Goal: Task Accomplishment & Management: Complete application form

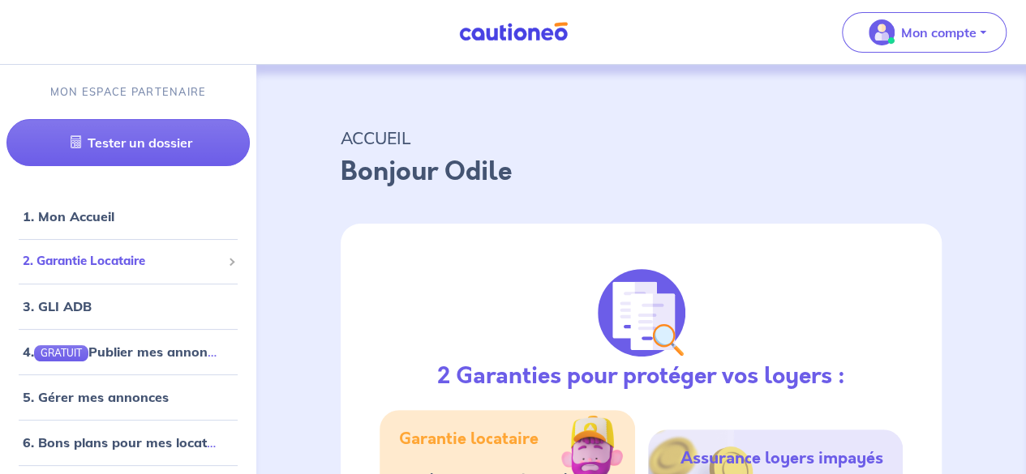
click at [123, 268] on span "2. Garantie Locataire" at bounding box center [122, 261] width 199 height 19
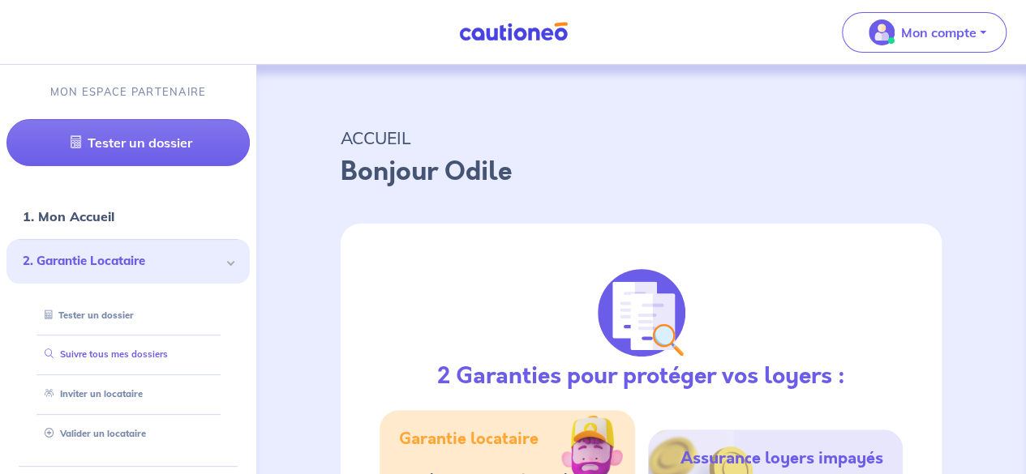
click at [122, 351] on link "Suivre tous mes dossiers" at bounding box center [103, 354] width 130 height 11
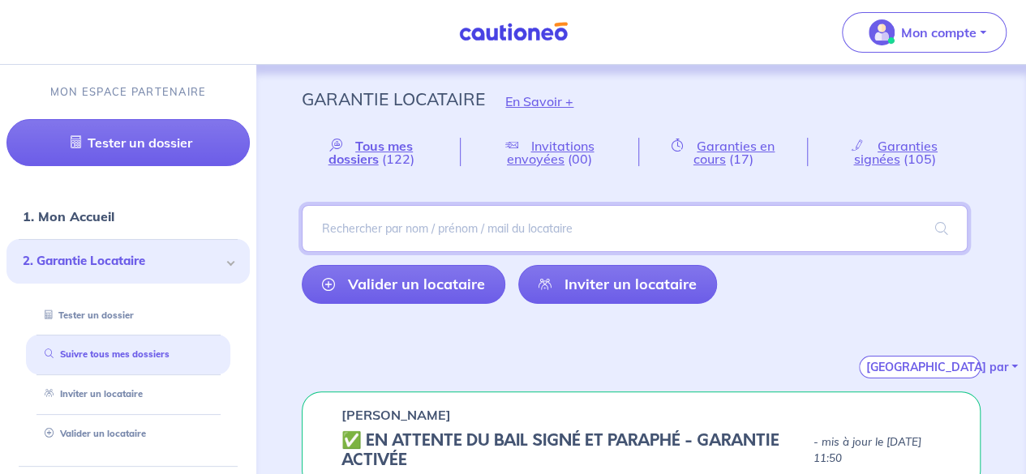
click at [423, 224] on input "search" at bounding box center [635, 228] width 666 height 47
type input "crétot"
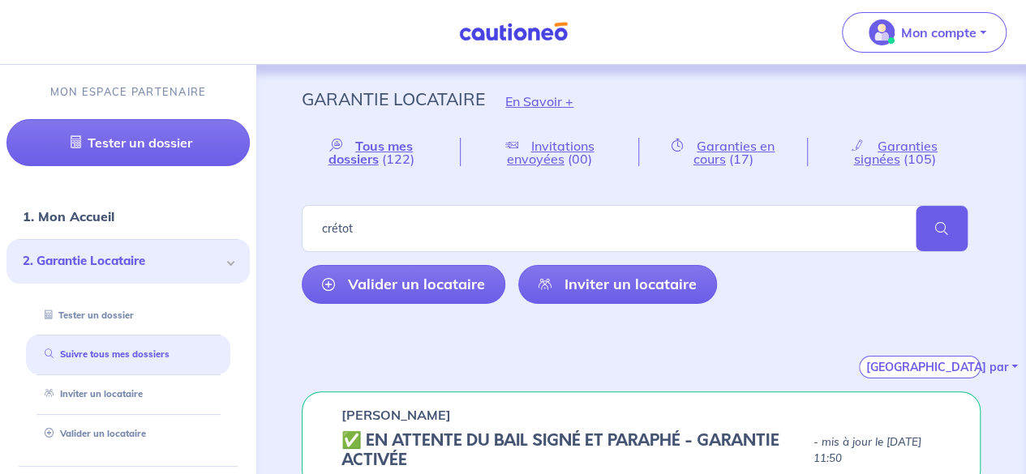
click at [938, 231] on span at bounding box center [941, 228] width 52 height 45
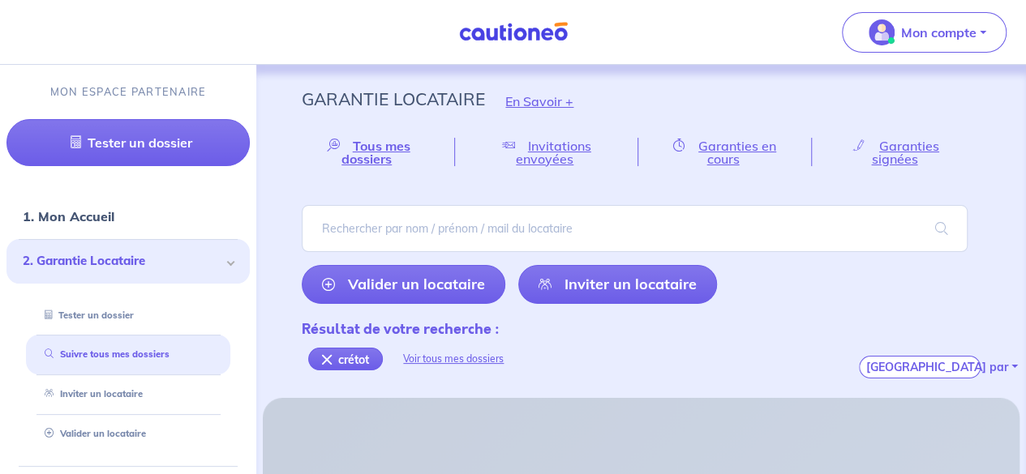
scroll to position [17, 0]
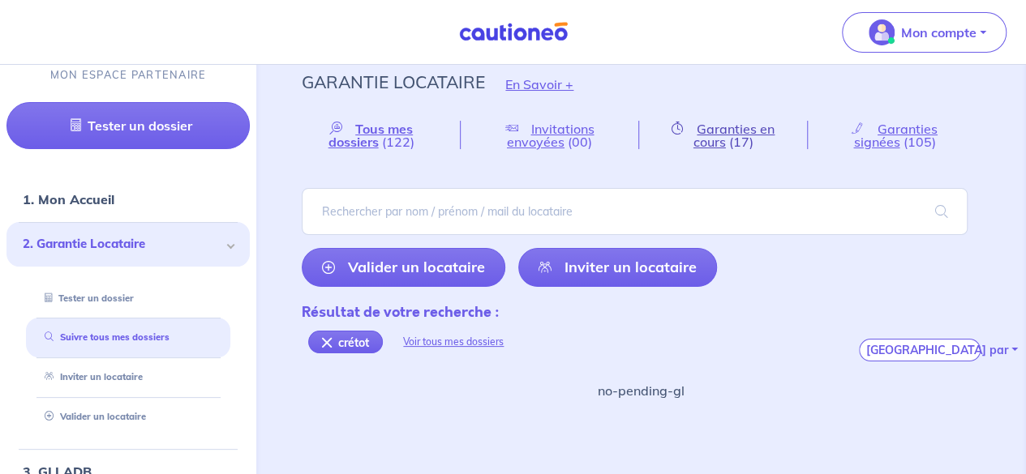
click at [684, 141] on link "Garanties en cours (17)" at bounding box center [723, 135] width 169 height 28
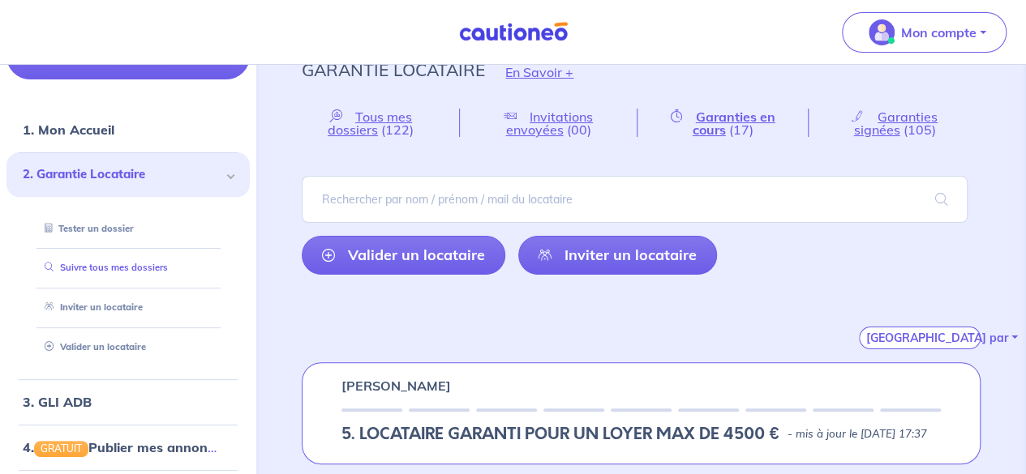
scroll to position [73, 0]
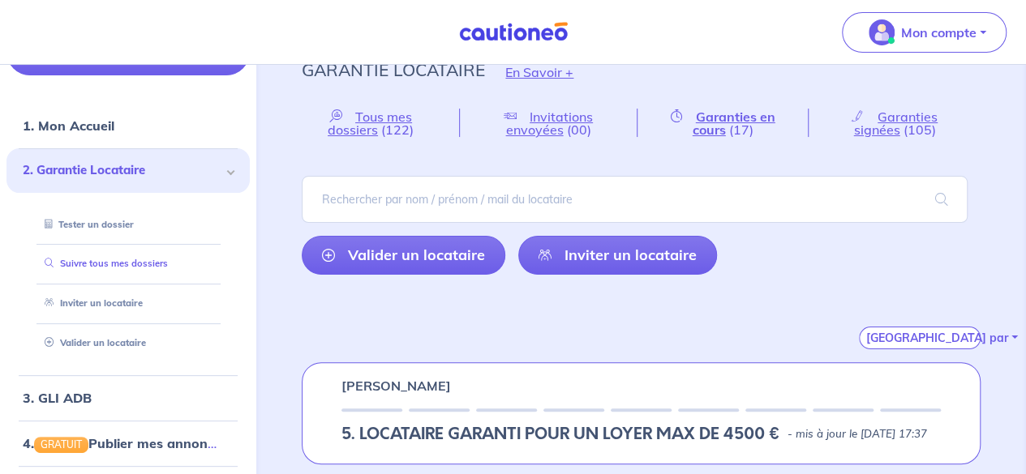
click at [94, 262] on link "Suivre tous mes dossiers" at bounding box center [103, 264] width 130 height 11
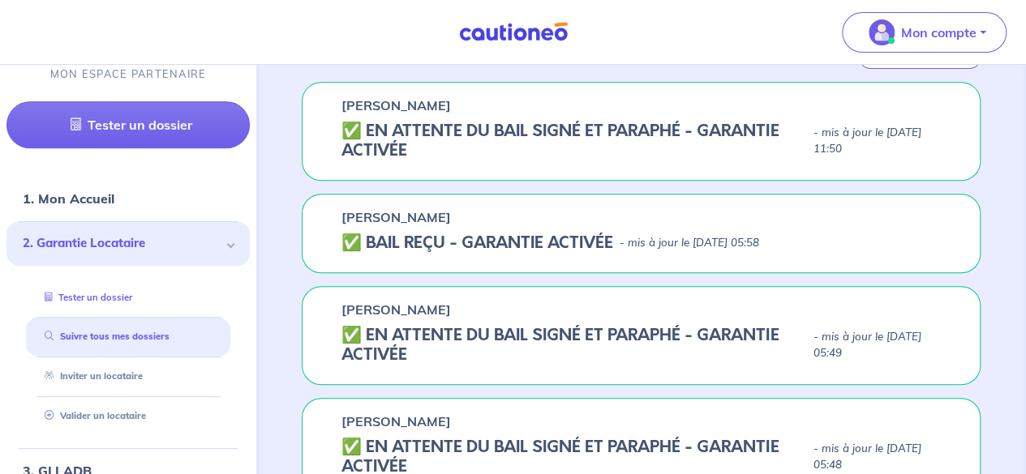
click at [115, 301] on link "Tester un dossier" at bounding box center [85, 297] width 94 height 11
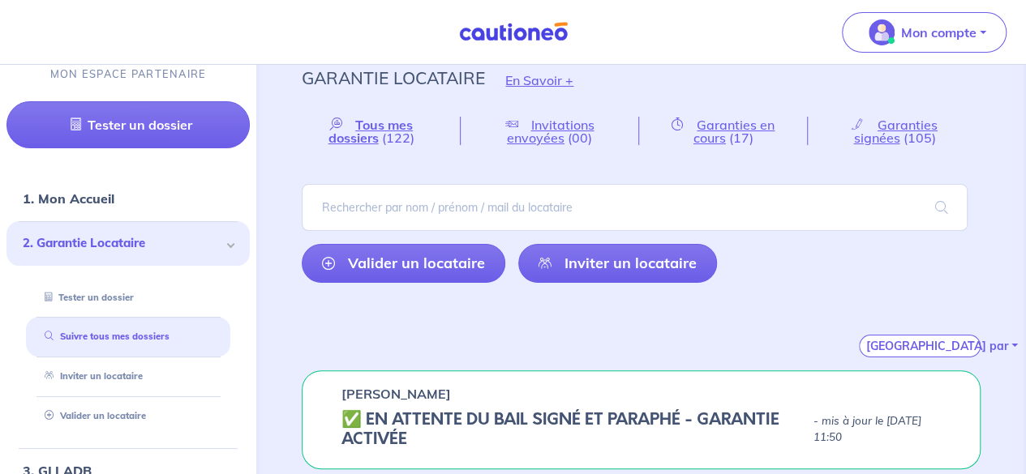
scroll to position [20, 0]
click at [374, 131] on span "Tous mes dossiers" at bounding box center [370, 132] width 85 height 29
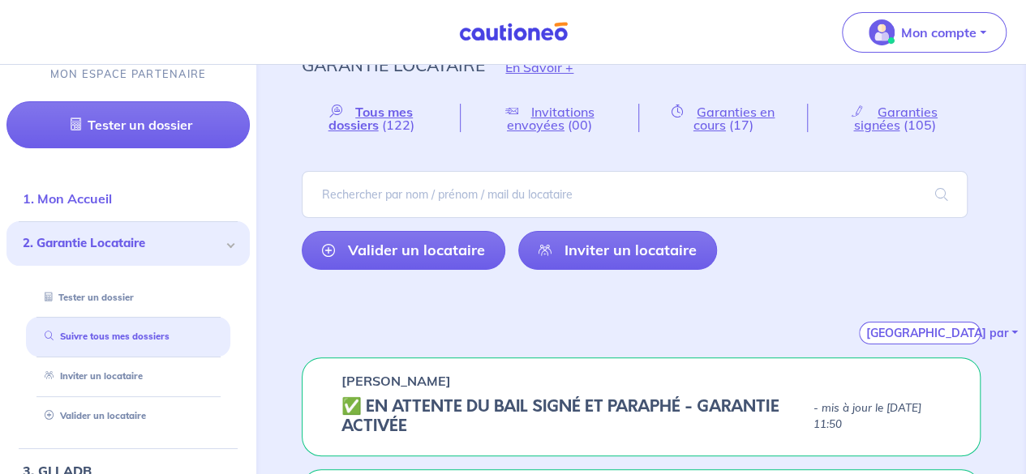
scroll to position [1, 0]
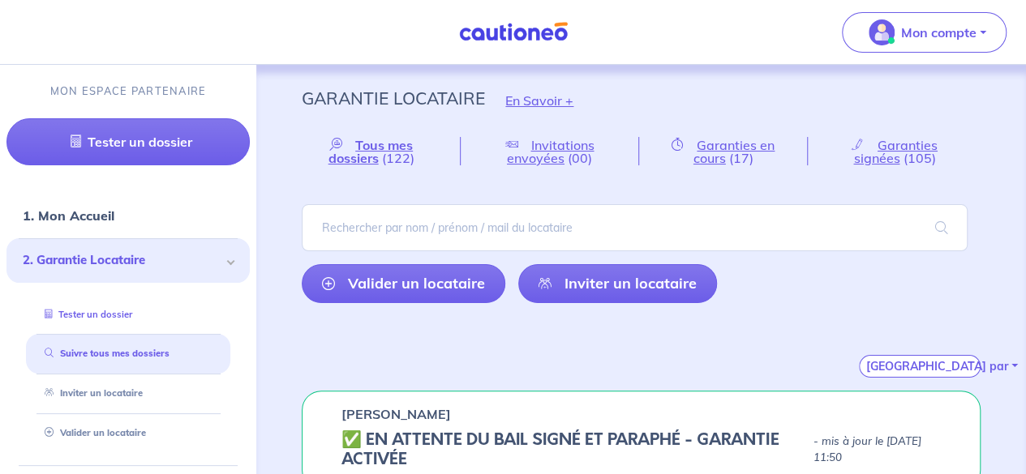
click at [71, 309] on link "Tester un dossier" at bounding box center [85, 314] width 94 height 11
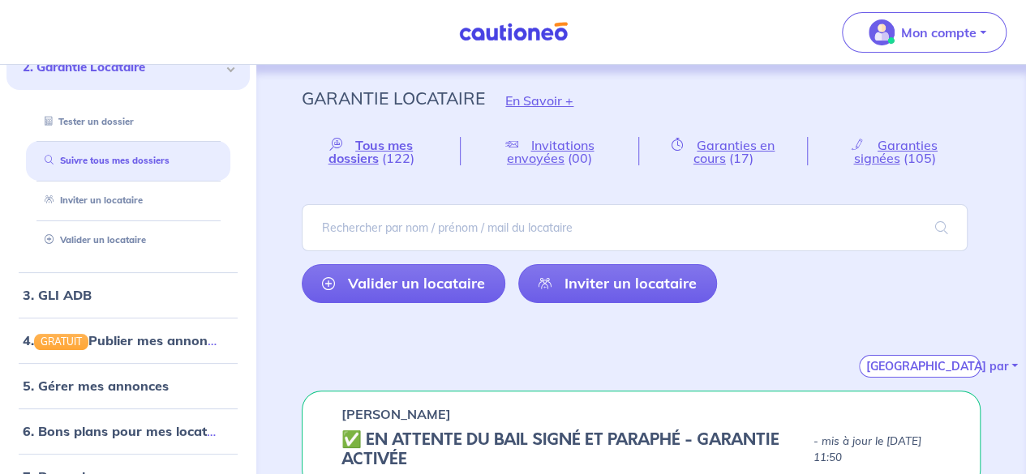
scroll to position [195, 0]
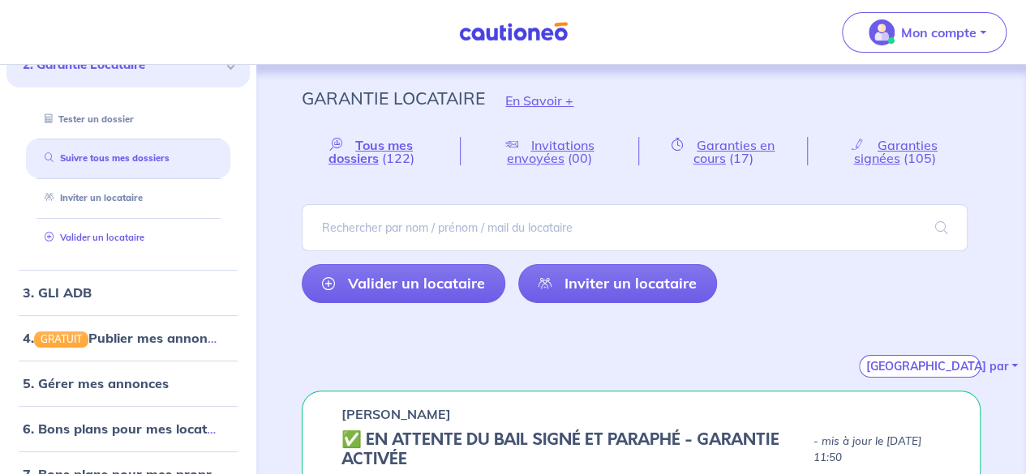
click at [92, 232] on link "Valider un locataire" at bounding box center [91, 237] width 106 height 11
